Goal: Task Accomplishment & Management: Manage account settings

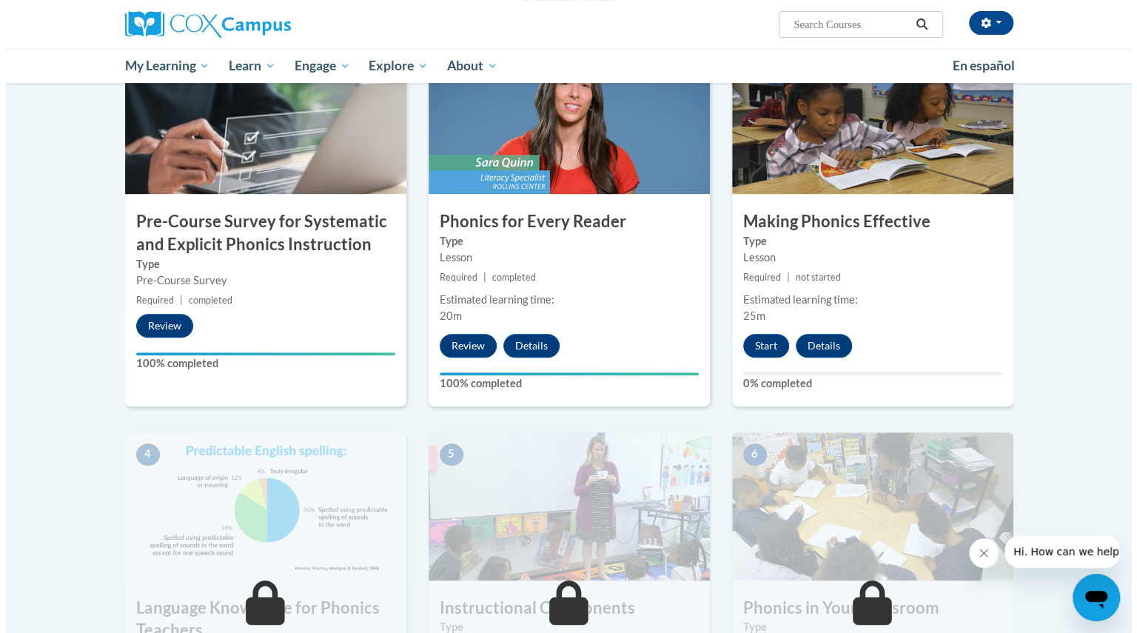
scroll to position [341, 0]
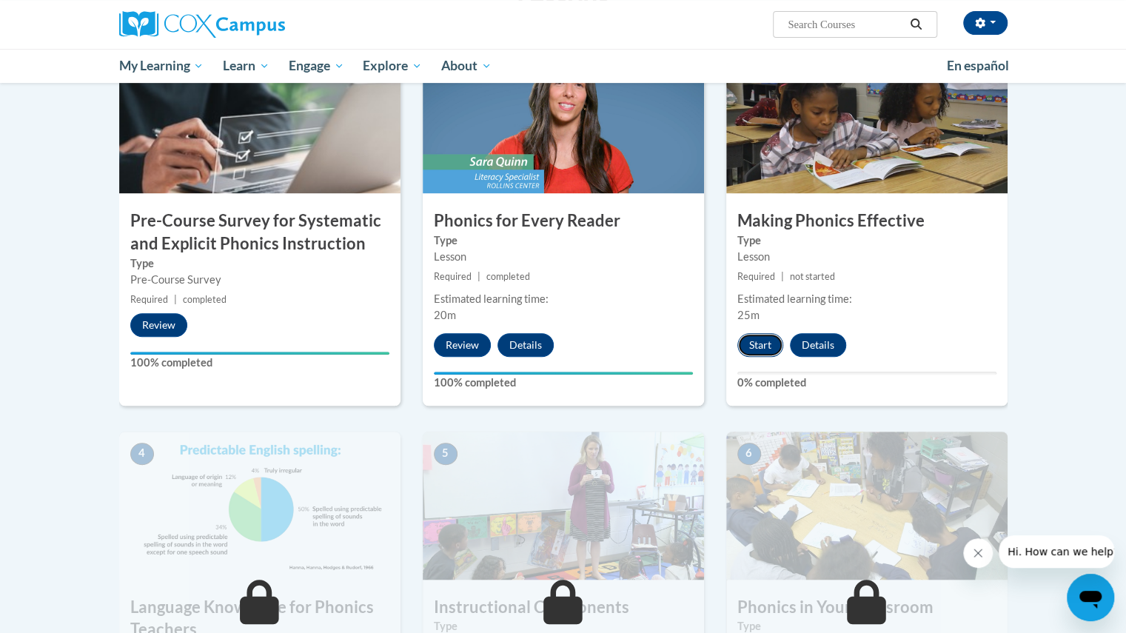
click at [761, 341] on button "Start" at bounding box center [761, 345] width 46 height 24
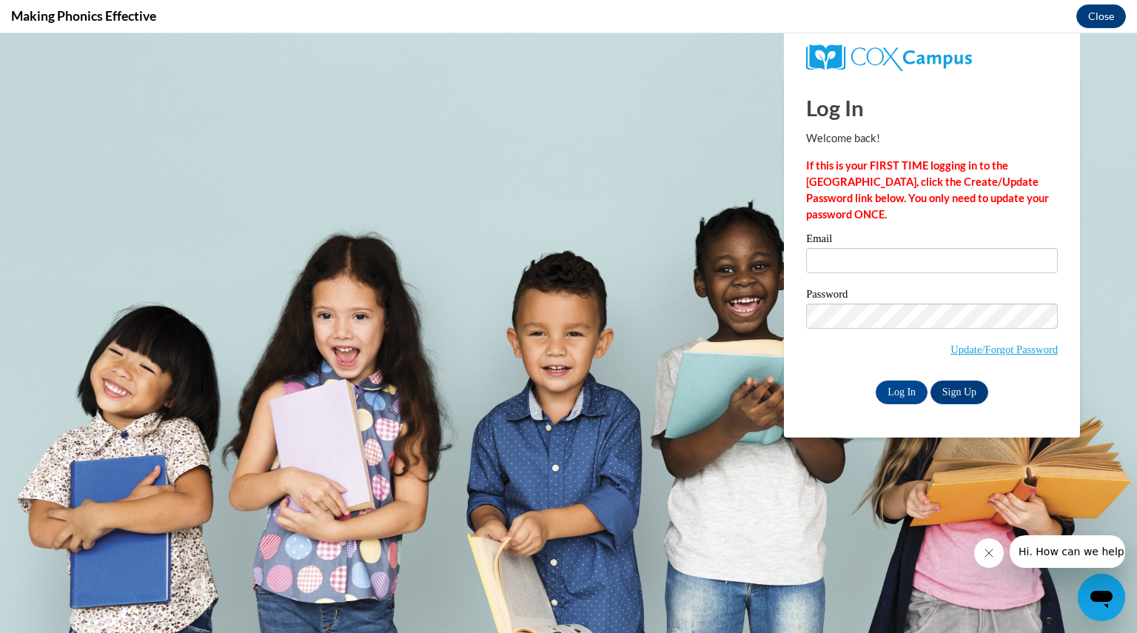
scroll to position [0, 0]
click at [945, 255] on input "Email" at bounding box center [932, 260] width 252 height 25
type input "dresanggina@aasd.k12.wi.us"
click at [876, 381] on input "Log In" at bounding box center [902, 393] width 52 height 24
